Goal: Ask a question

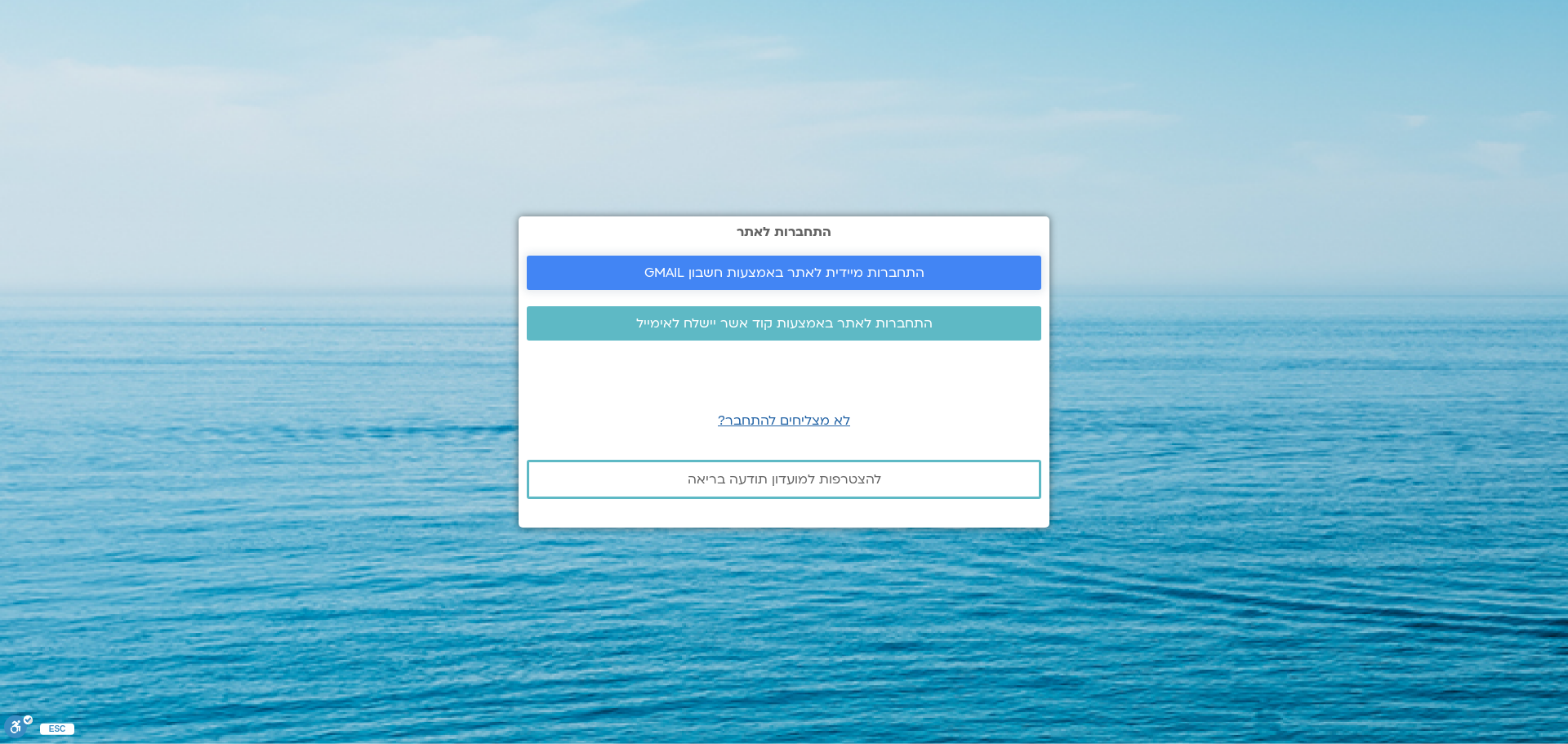
click at [835, 272] on span "התחברות מיידית לאתר באמצעות חשבון GMAIL" at bounding box center [784, 273] width 280 height 15
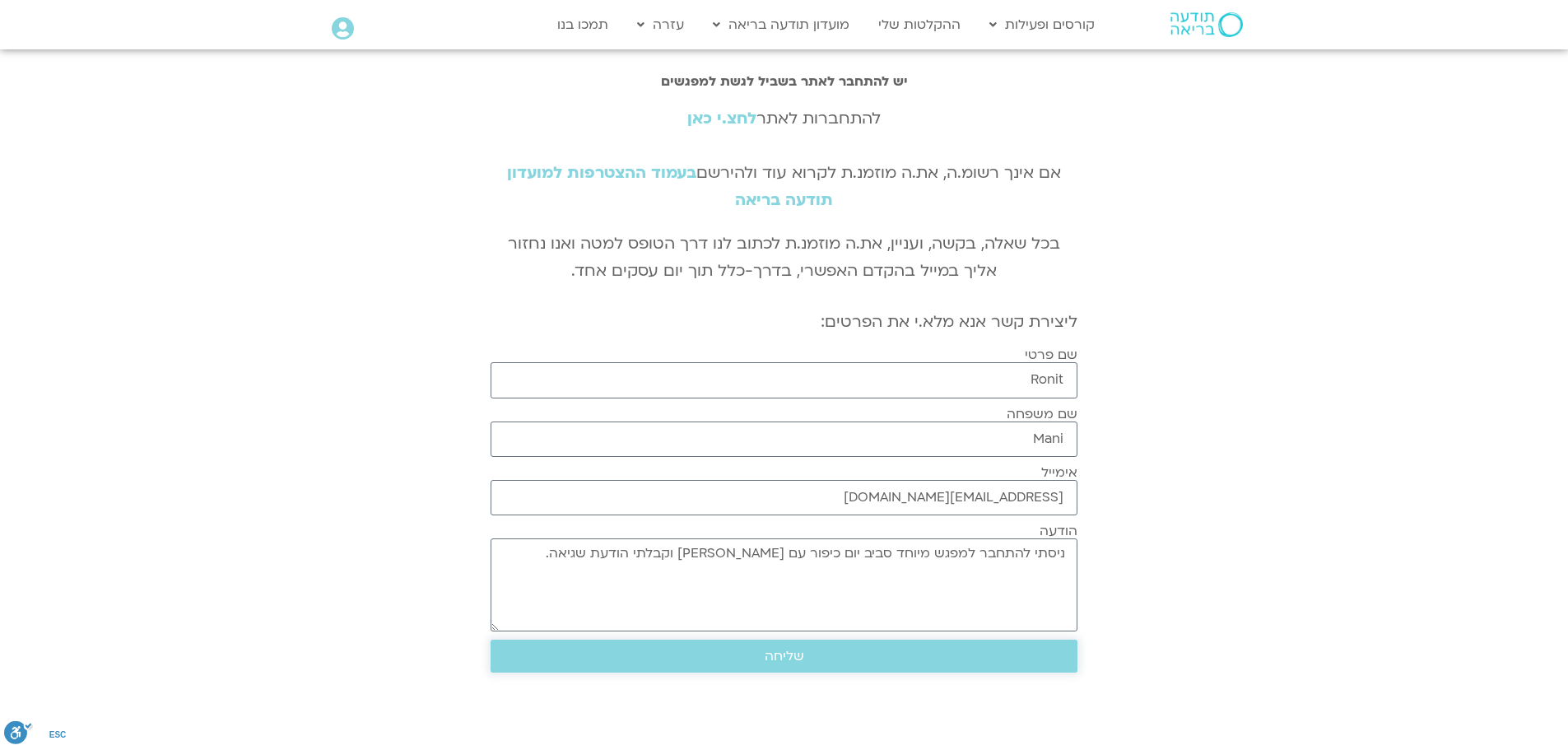
click at [793, 660] on span "שליחה" at bounding box center [784, 656] width 39 height 15
